Goal: Transaction & Acquisition: Download file/media

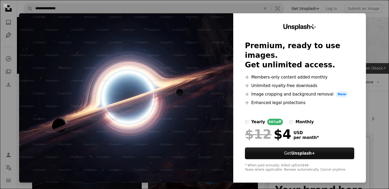
scroll to position [53, 0]
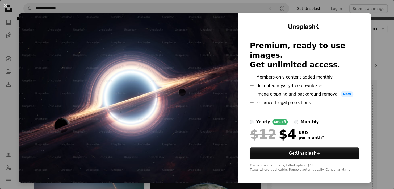
click at [300, 186] on div "An X shape Unsplash+ Premium, ready to use images. Get unlimited access. A plus…" at bounding box center [197, 94] width 394 height 189
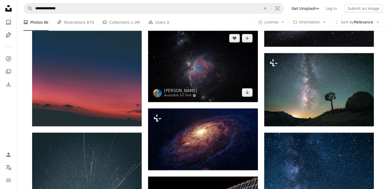
scroll to position [398, 0]
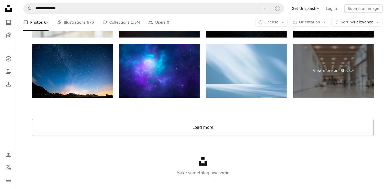
click at [206, 131] on button "Load more" at bounding box center [203, 127] width 342 height 17
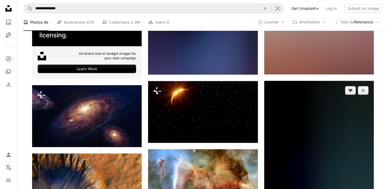
scroll to position [1248, 0]
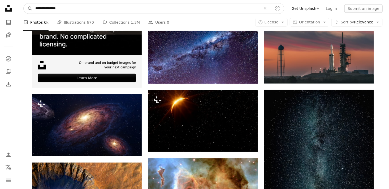
click at [144, 11] on input "**********" at bounding box center [146, 8] width 227 height 10
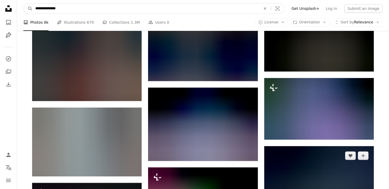
scroll to position [1910, 0]
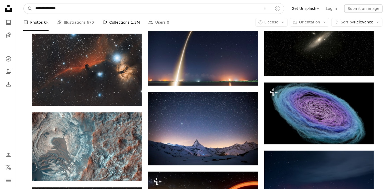
type input "**********"
click button "A magnifying glass" at bounding box center [28, 8] width 9 height 10
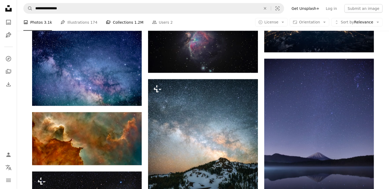
scroll to position [451, 0]
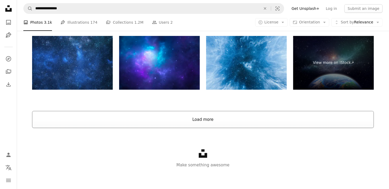
click at [249, 120] on button "Load more" at bounding box center [203, 119] width 342 height 17
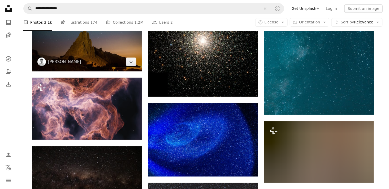
scroll to position [6736, 0]
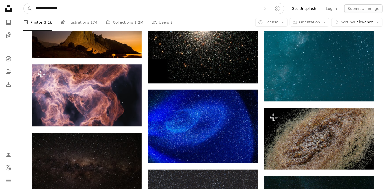
click at [47, 12] on input "**********" at bounding box center [146, 8] width 227 height 10
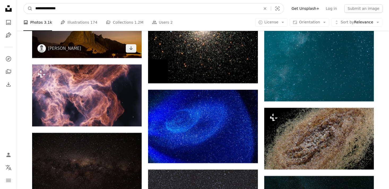
type input "**********"
click button "A magnifying glass" at bounding box center [28, 8] width 9 height 10
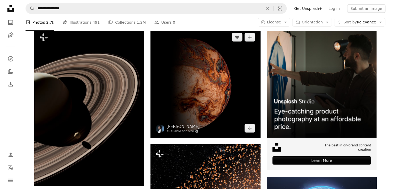
scroll to position [106, 0]
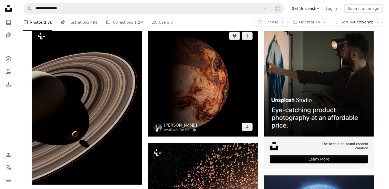
click at [187, 53] on img at bounding box center [203, 81] width 110 height 110
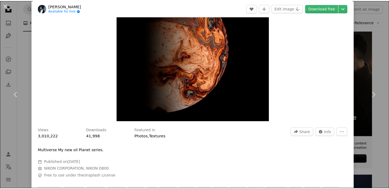
scroll to position [53, 0]
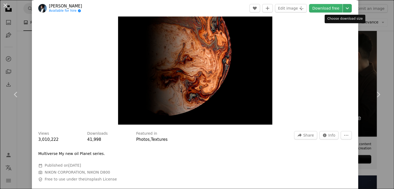
click at [343, 11] on icon "Chevron down" at bounding box center [347, 8] width 8 height 6
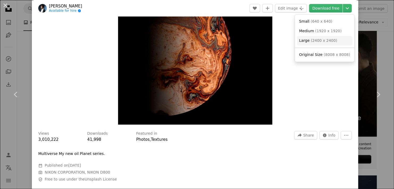
click at [326, 41] on span "( 2400 x 2400 )" at bounding box center [323, 40] width 26 height 4
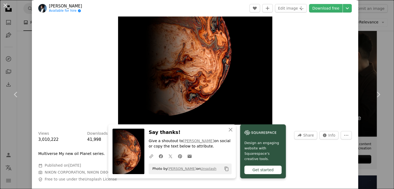
click at [326, 81] on div "Zoom in" at bounding box center [195, 47] width 326 height 159
click at [364, 22] on div "An X shape Chevron left Chevron right An X shape Close Say thanks! Give a shout…" at bounding box center [197, 94] width 394 height 189
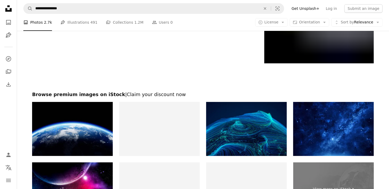
scroll to position [1036, 0]
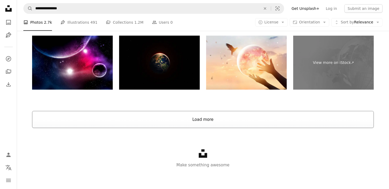
click at [272, 115] on button "Load more" at bounding box center [203, 119] width 342 height 17
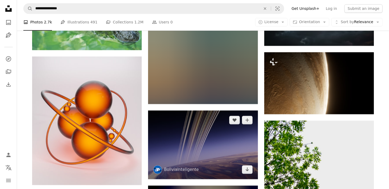
scroll to position [8485, 0]
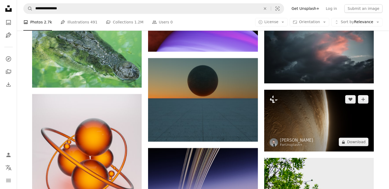
click at [333, 107] on img at bounding box center [319, 120] width 110 height 62
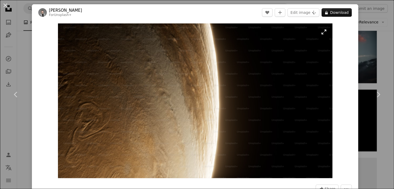
drag, startPoint x: 304, startPoint y: 86, endPoint x: 204, endPoint y: 84, distance: 99.6
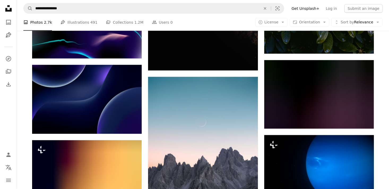
scroll to position [8193, 0]
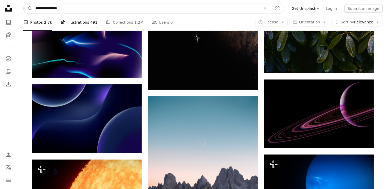
drag, startPoint x: 41, startPoint y: 8, endPoint x: 75, endPoint y: 24, distance: 37.8
click at [41, 8] on input "**********" at bounding box center [146, 8] width 227 height 10
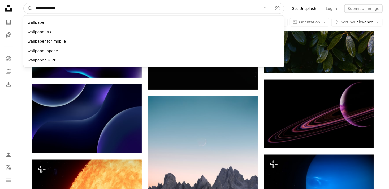
type input "**********"
click button "A magnifying glass" at bounding box center [28, 8] width 9 height 10
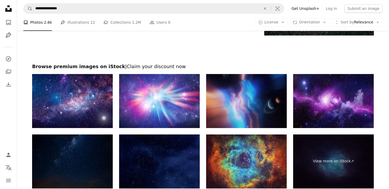
scroll to position [823, 0]
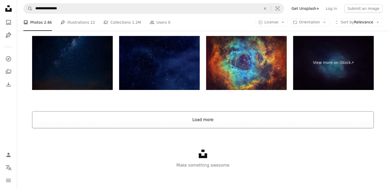
click at [250, 126] on button "Load more" at bounding box center [203, 119] width 342 height 17
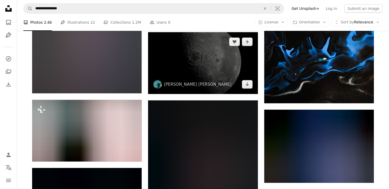
scroll to position [3946, 0]
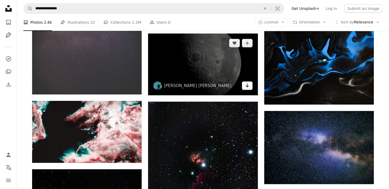
click at [249, 88] on icon "Arrow pointing down" at bounding box center [247, 85] width 4 height 6
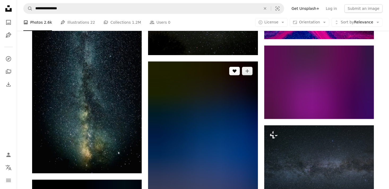
scroll to position [4928, 0]
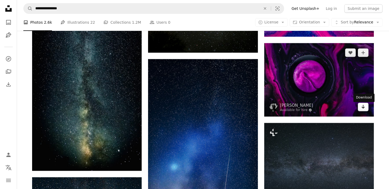
click at [368, 109] on link "Arrow pointing down" at bounding box center [363, 107] width 11 height 8
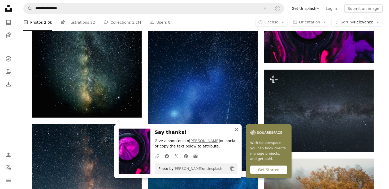
click at [238, 129] on icon "An X shape" at bounding box center [236, 129] width 6 height 6
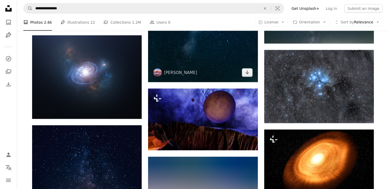
scroll to position [5247, 0]
